Goal: Use online tool/utility

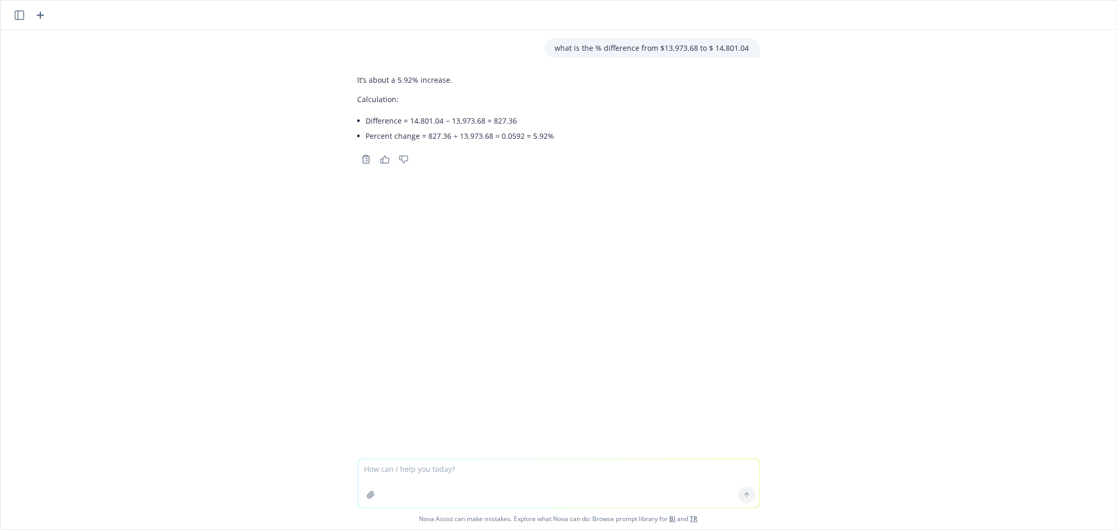
click at [366, 498] on icon "button" at bounding box center [370, 495] width 8 height 8
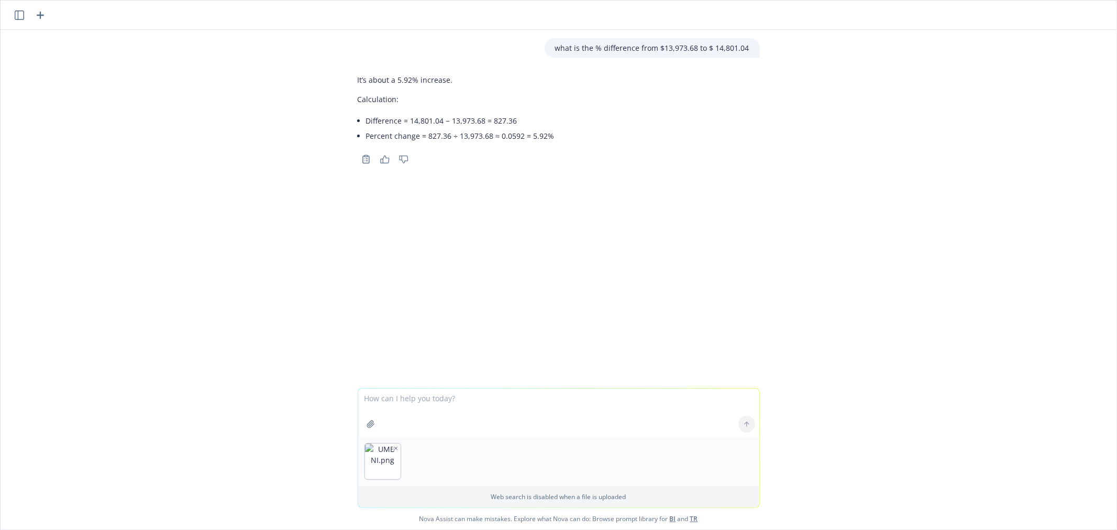
click at [411, 406] on textarea at bounding box center [558, 412] width 401 height 48
type textarea "put the attached into a list form"
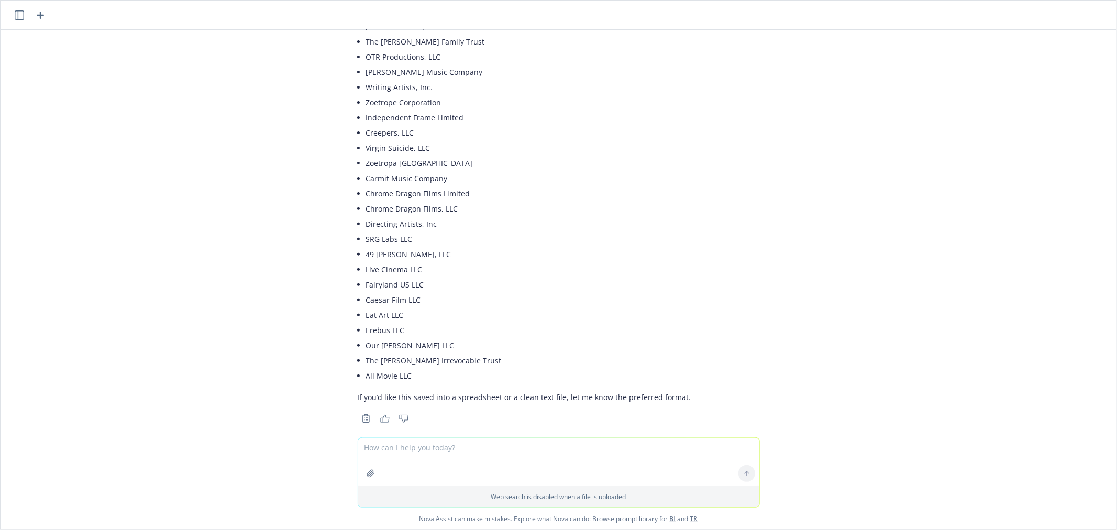
scroll to position [259, 0]
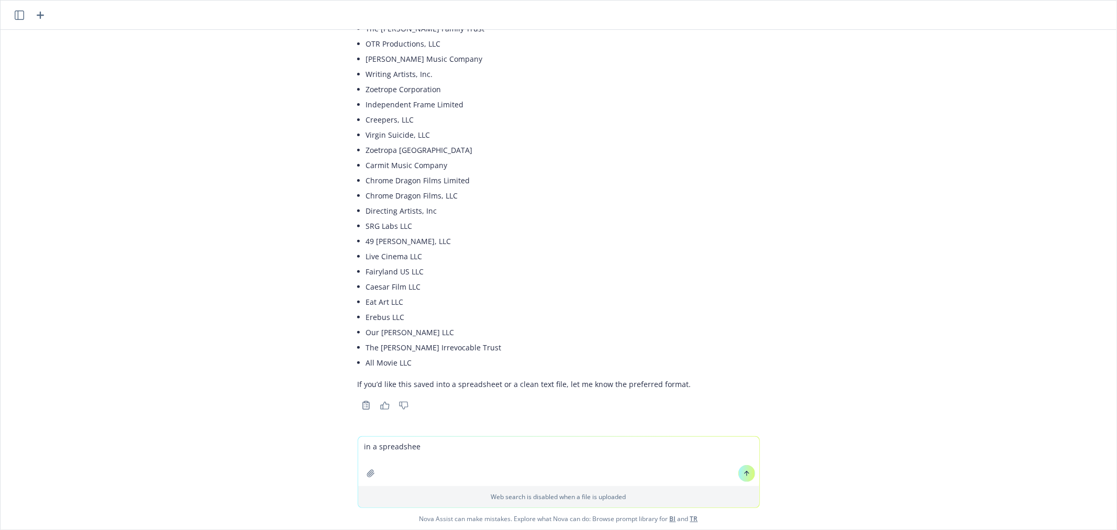
type textarea "in a spreadsheet"
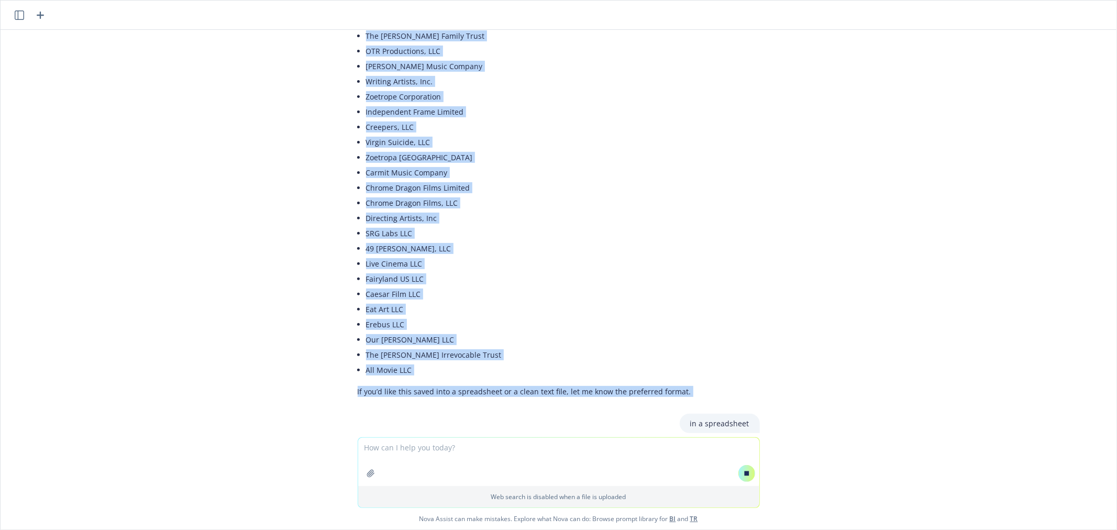
scroll to position [263, 0]
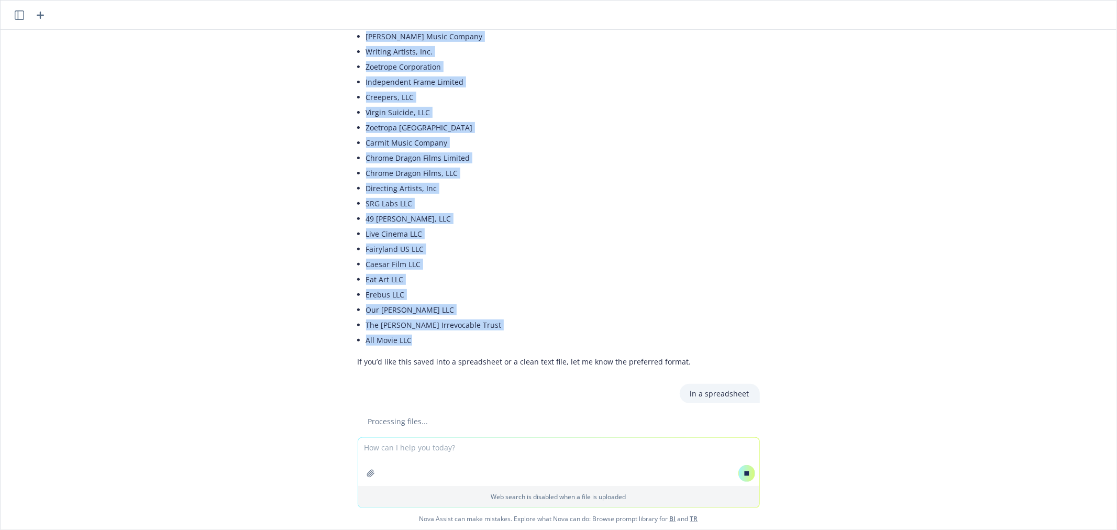
drag, startPoint x: 358, startPoint y: 82, endPoint x: 422, endPoint y: 344, distance: 270.0
click at [422, 344] on ul "[PERSON_NAME] LLC The [PERSON_NAME] Family Trust OTR Productions, LLC [PERSON_N…" at bounding box center [528, 165] width 325 height 364
copy ul "[PERSON_NAME] LLC The [PERSON_NAME] Family Trust OTR Productions, LLC [PERSON_N…"
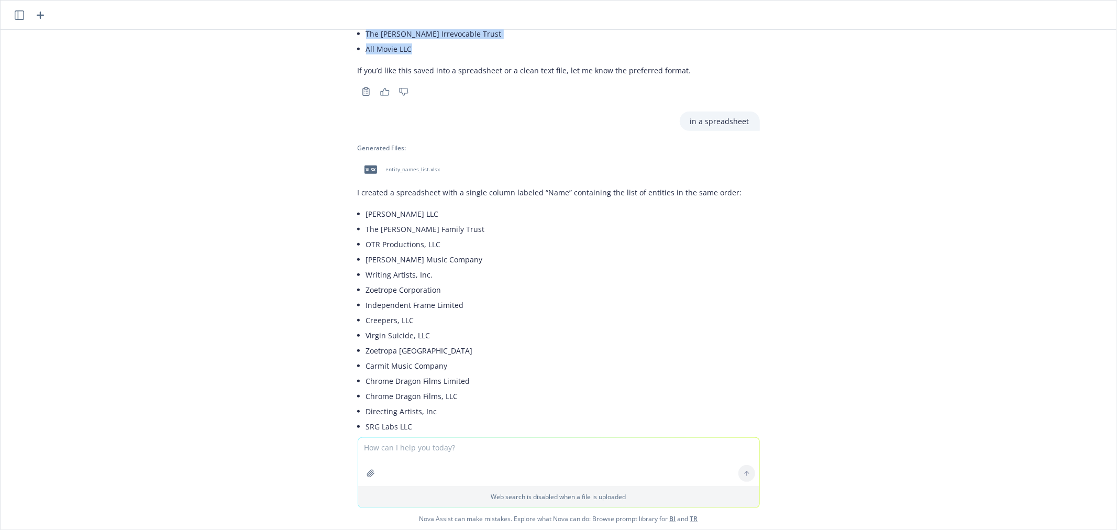
scroll to position [540, 0]
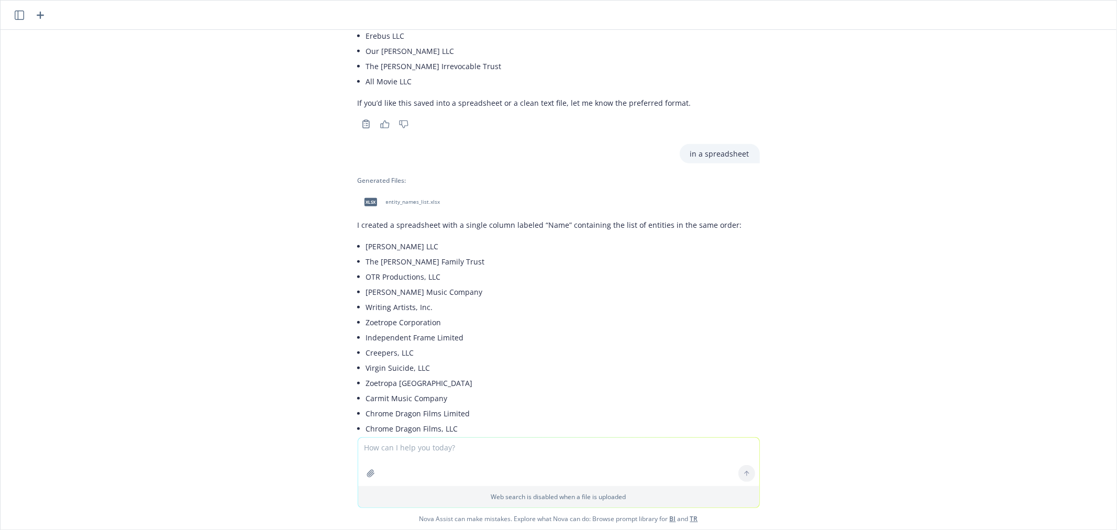
click at [398, 200] on span "entity_names_list.xlsx" at bounding box center [413, 201] width 54 height 7
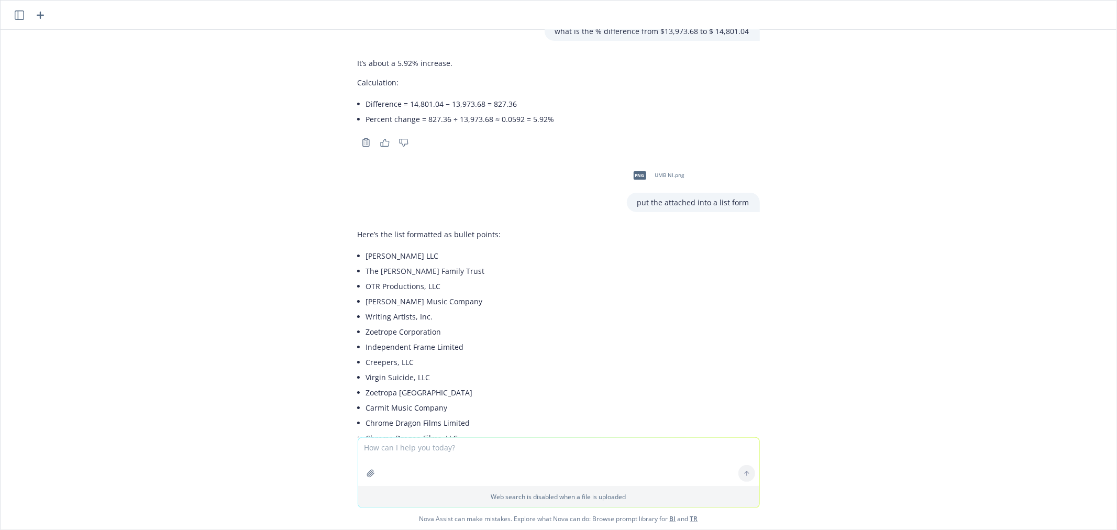
scroll to position [0, 0]
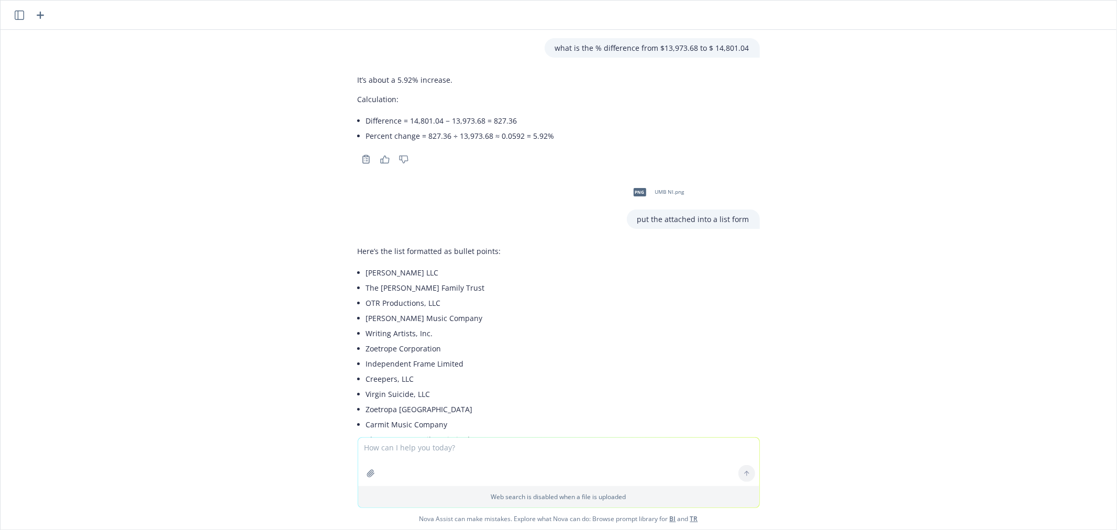
click at [39, 16] on icon "button" at bounding box center [40, 15] width 13 height 13
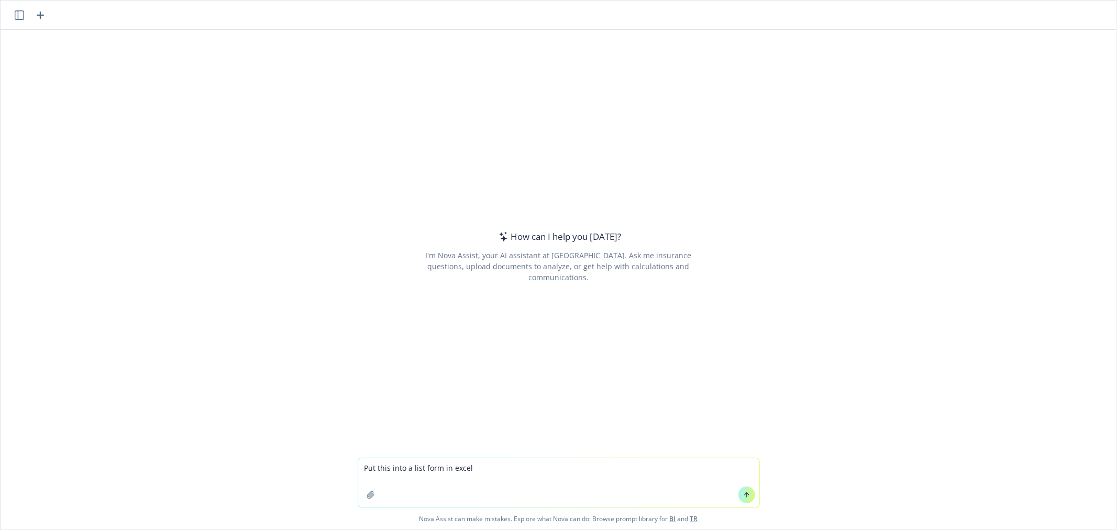
type textarea "Put this into a list form in excel American Zoetrope [PERSON_NAME] LLC The [PER…"
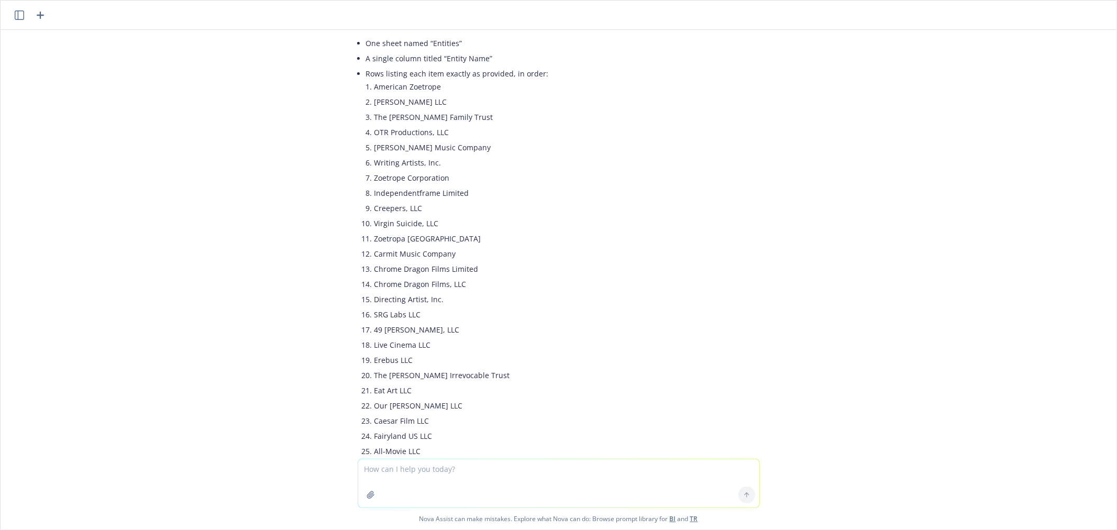
scroll to position [105, 0]
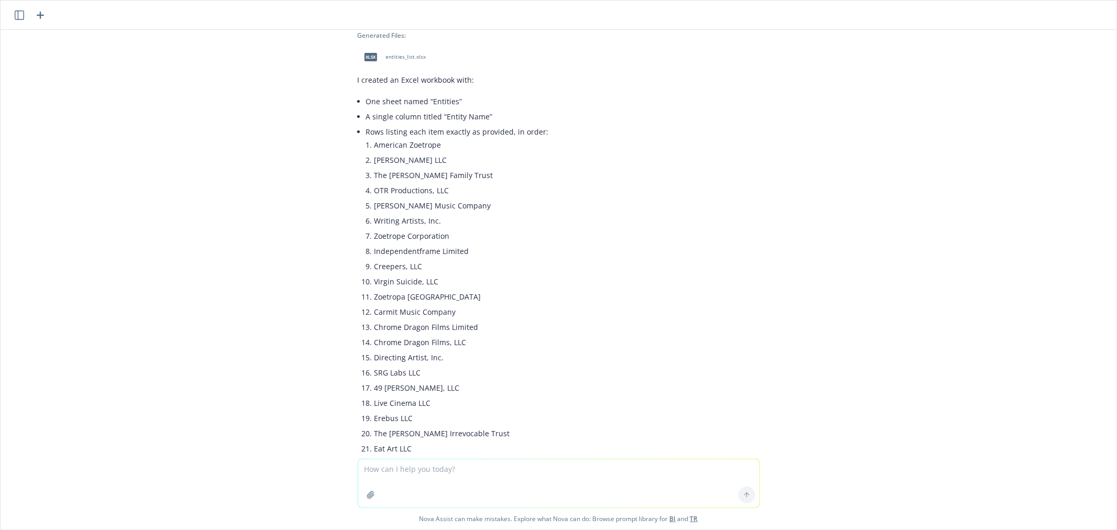
click at [390, 53] on span "entities_list.xlsx" at bounding box center [406, 56] width 40 height 7
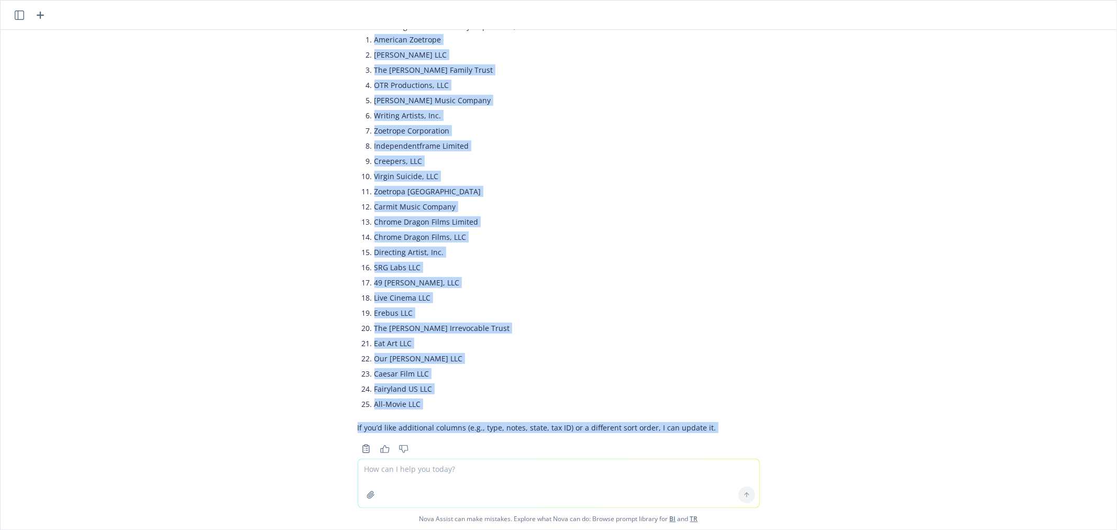
scroll to position [221, 0]
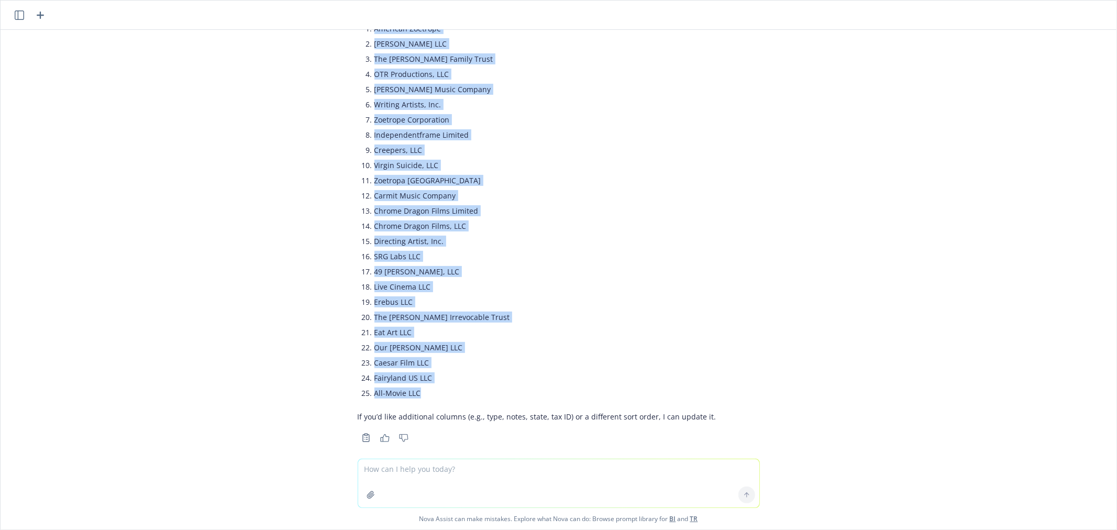
drag, startPoint x: 357, startPoint y: 132, endPoint x: 412, endPoint y: 382, distance: 255.7
click at [412, 382] on ul "American Zoetrope [PERSON_NAME] LLC The [PERSON_NAME] Family Trust OTR Producti…" at bounding box center [545, 211] width 342 height 380
copy ul "American Zoetrope [PERSON_NAME] LLC The [PERSON_NAME] Family Trust OTR Producti…"
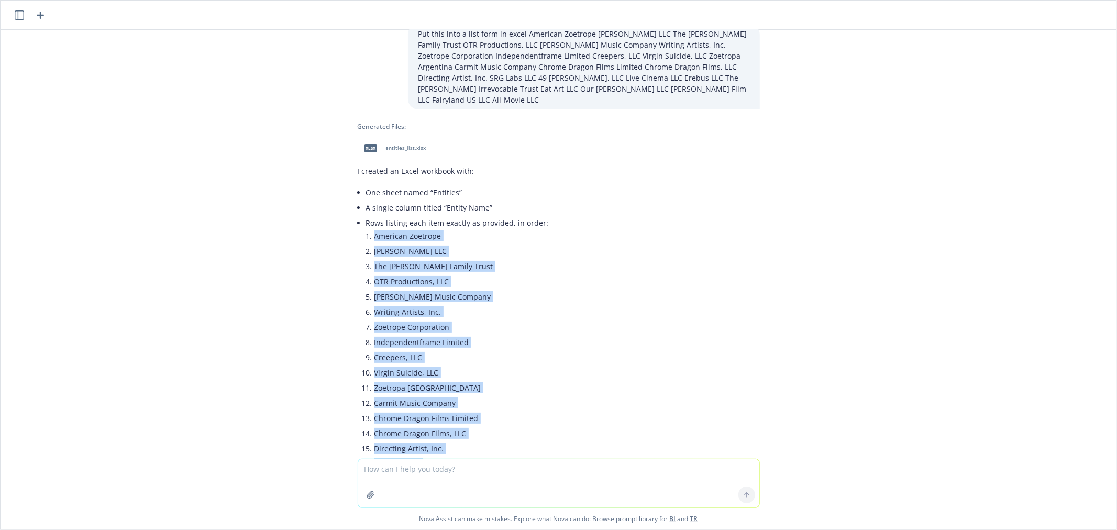
scroll to position [0, 0]
